Goal: Task Accomplishment & Management: Complete application form

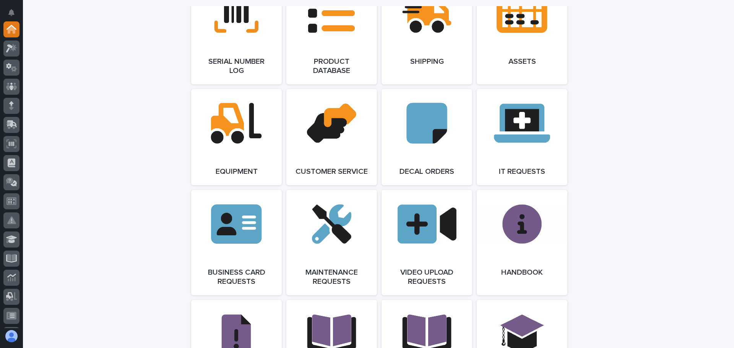
scroll to position [1031, 0]
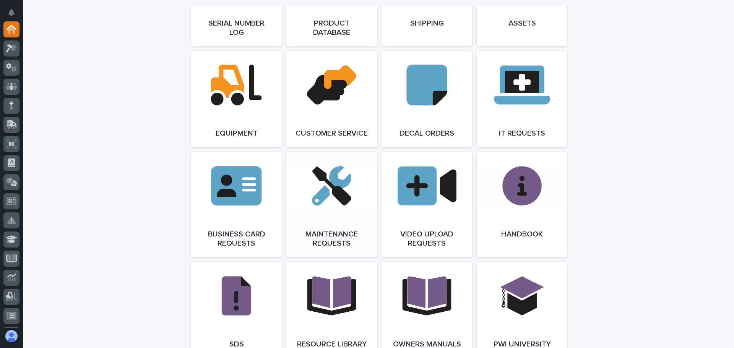
click at [338, 202] on link "Open Link" at bounding box center [331, 204] width 91 height 105
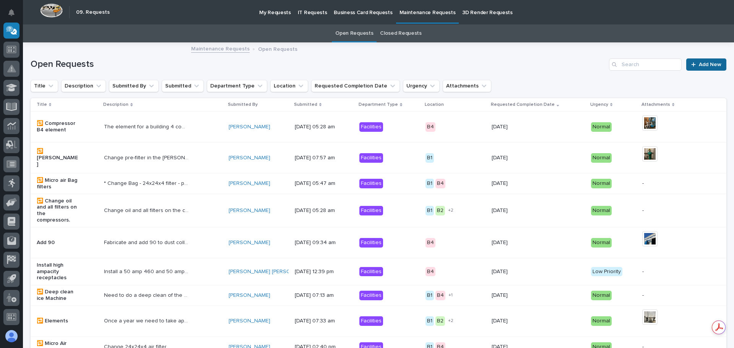
click at [691, 64] on div at bounding box center [695, 64] width 8 height 5
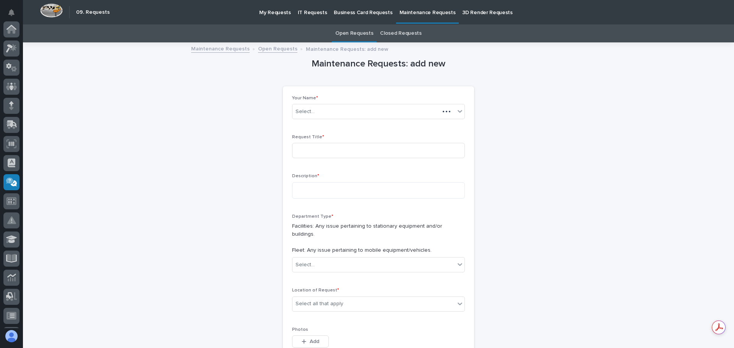
scroll to position [152, 0]
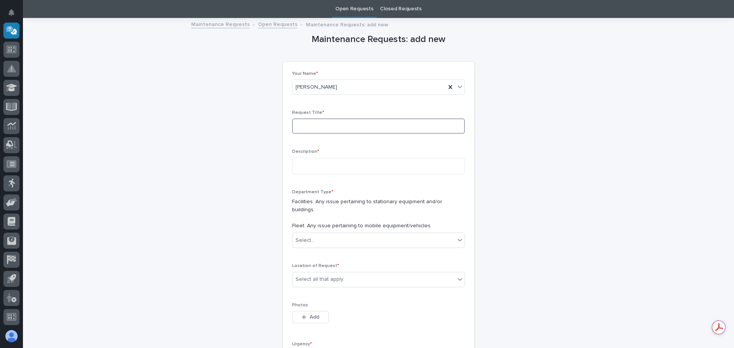
click at [298, 126] on input at bounding box center [378, 125] width 173 height 15
type input "S26"
click at [323, 164] on textarea at bounding box center [378, 166] width 173 height 16
type textarea "**********"
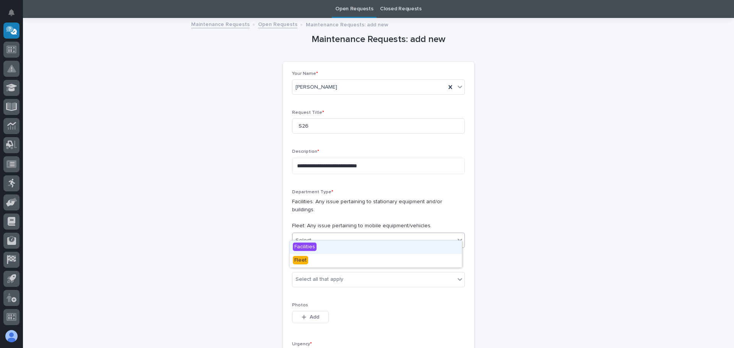
click at [458, 239] on icon at bounding box center [459, 240] width 5 height 3
click at [302, 261] on span "Fleet" at bounding box center [300, 260] width 15 height 8
click at [457, 275] on icon at bounding box center [460, 279] width 8 height 8
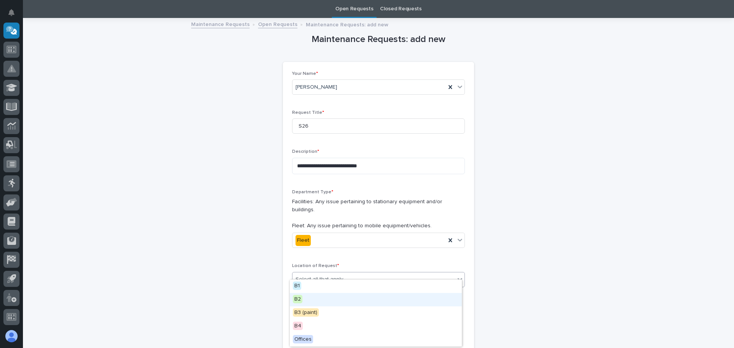
click at [296, 296] on span "B2" at bounding box center [298, 299] width 10 height 8
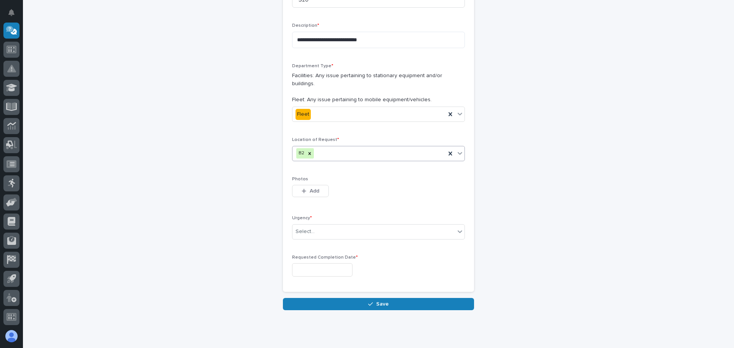
scroll to position [165, 0]
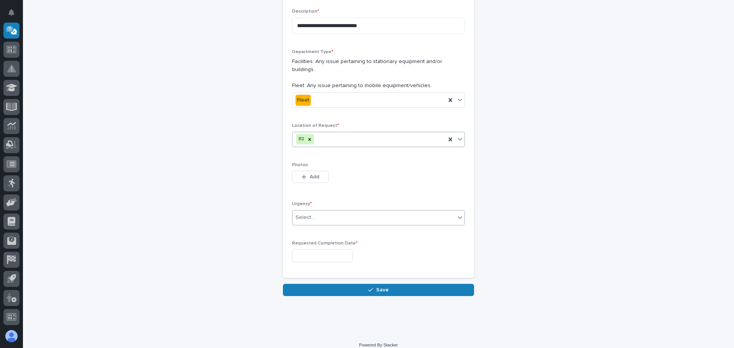
click at [456, 214] on icon at bounding box center [460, 218] width 8 height 8
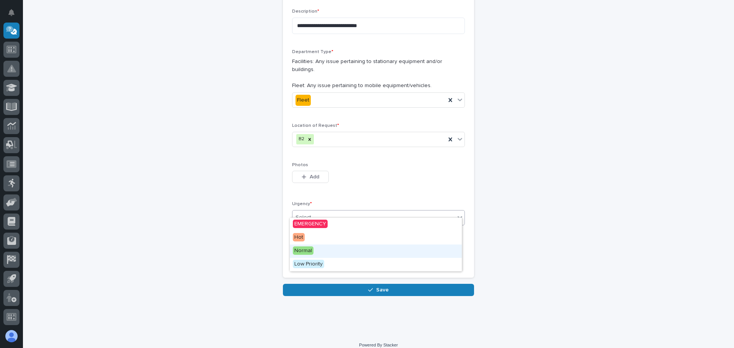
click at [296, 249] on span "Normal" at bounding box center [303, 250] width 21 height 8
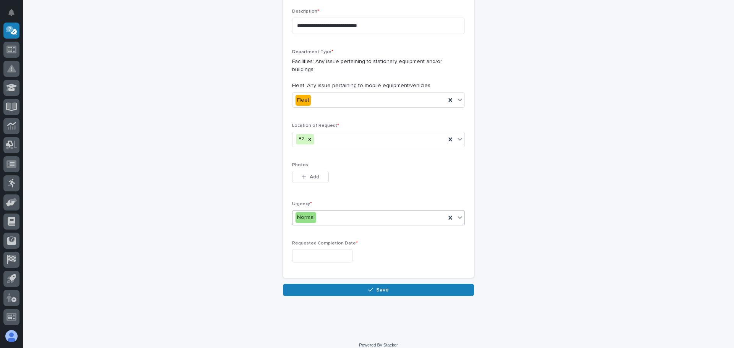
click at [338, 251] on input "text" at bounding box center [322, 255] width 60 height 13
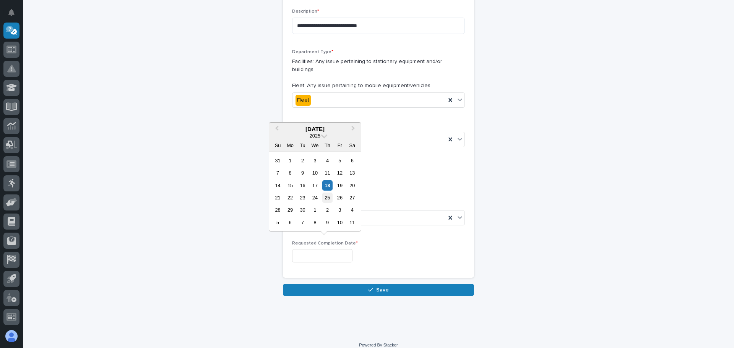
click at [327, 196] on div "25" at bounding box center [327, 198] width 10 height 10
type input "**********"
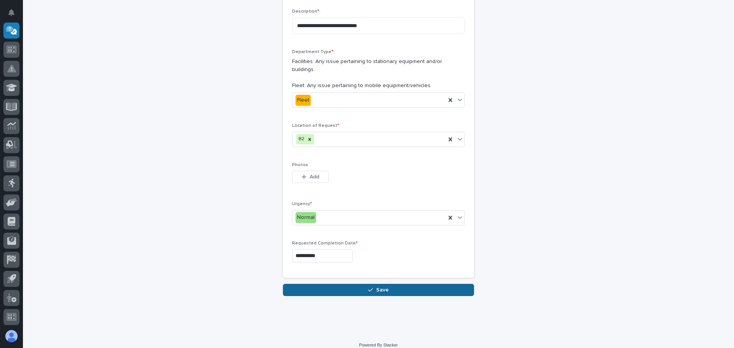
click at [392, 284] on button "Save" at bounding box center [378, 290] width 191 height 12
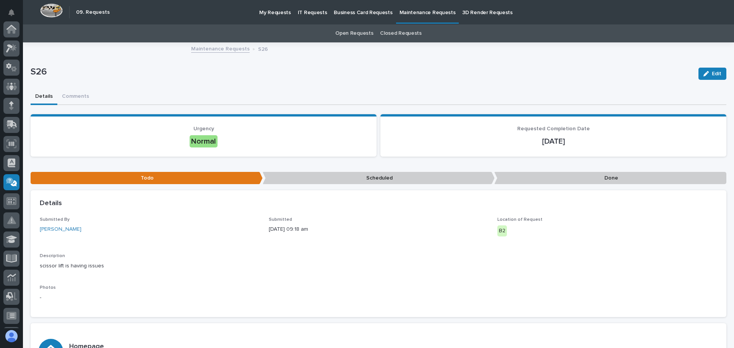
scroll to position [152, 0]
